Goal: Task Accomplishment & Management: Manage account settings

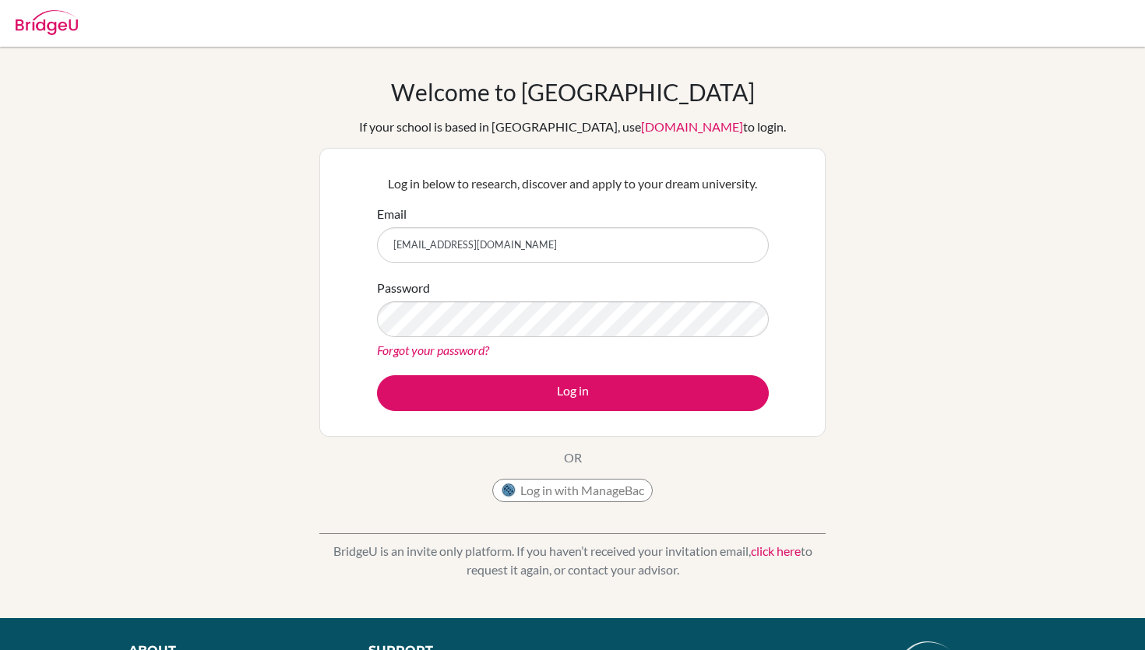
type input "[EMAIL_ADDRESS][DOMAIN_NAME]"
click at [377, 375] on button "Log in" at bounding box center [573, 393] width 392 height 36
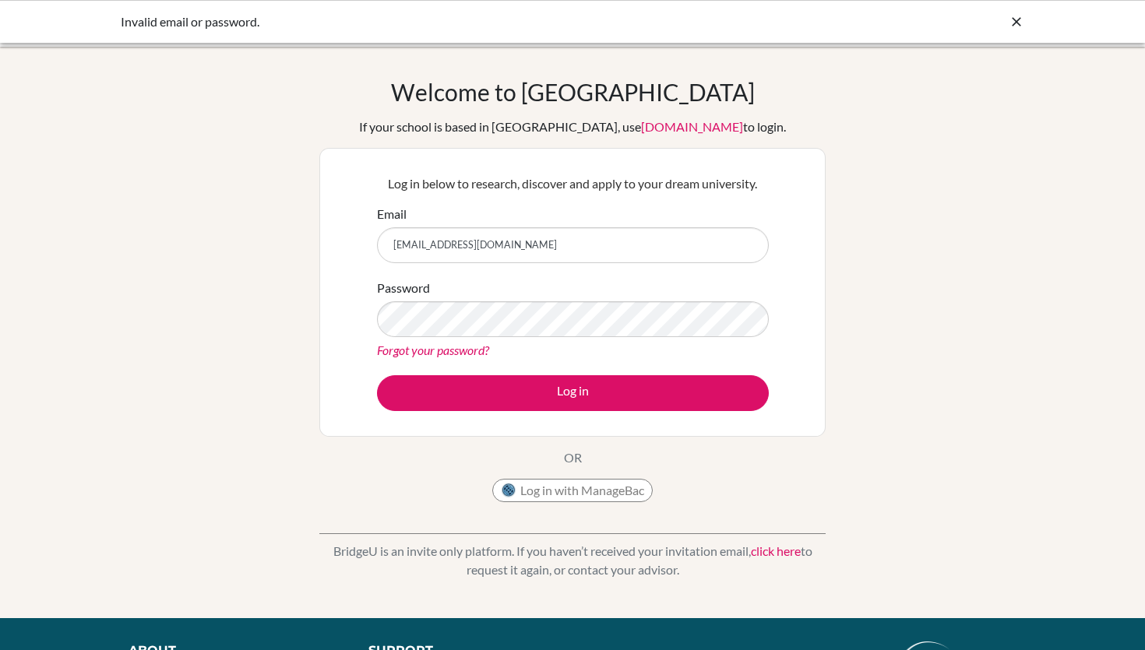
click at [1016, 27] on icon at bounding box center [1017, 22] width 16 height 16
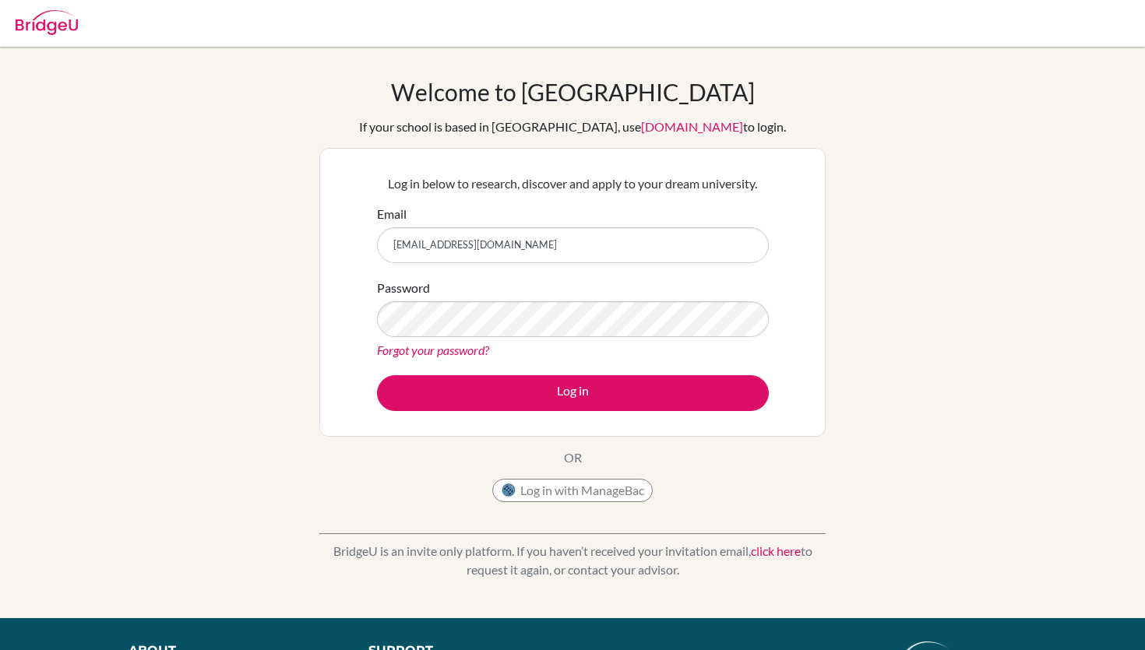
click at [34, 21] on img at bounding box center [47, 22] width 62 height 25
